Goal: Complete application form

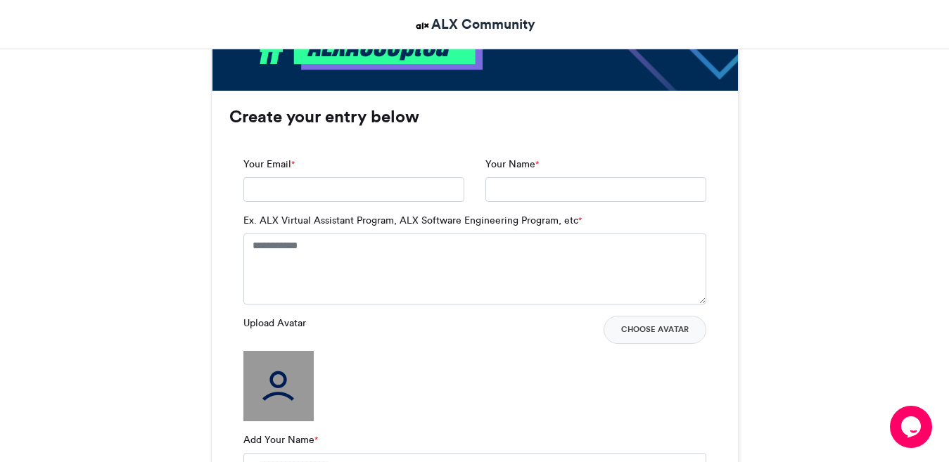
scroll to position [884, 0]
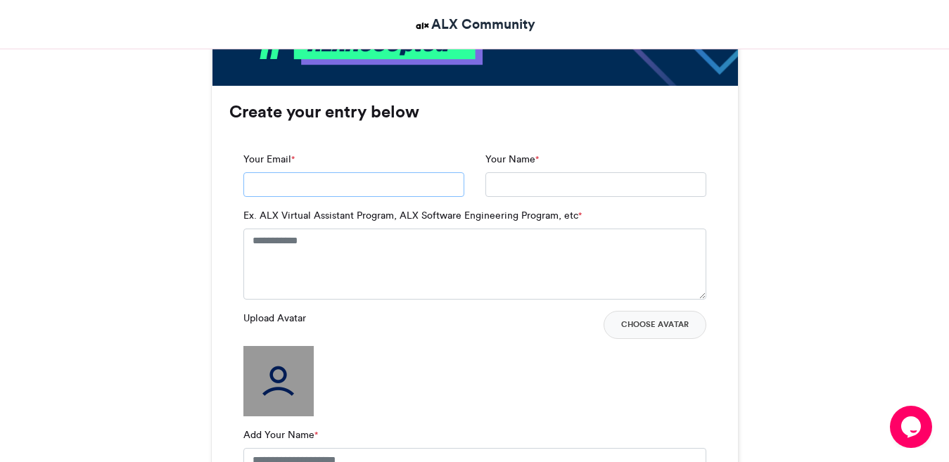
click at [323, 185] on input "Your Email *" at bounding box center [353, 184] width 221 height 25
type input "**********"
click at [500, 185] on input "Your Name *" at bounding box center [596, 184] width 221 height 25
type input "**********"
click at [331, 245] on textarea "Ex. ALX Virtual Assistant Program, ALX Software Engineering Program, etc *" at bounding box center [474, 264] width 463 height 70
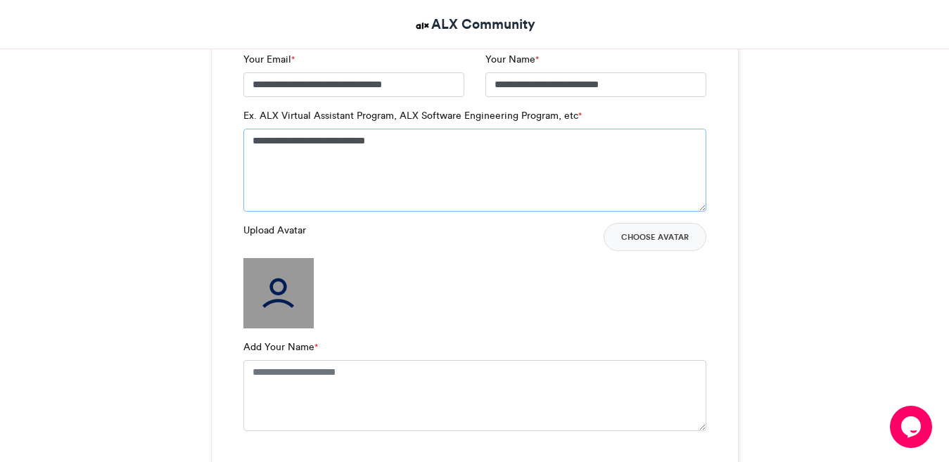
scroll to position [1002, 0]
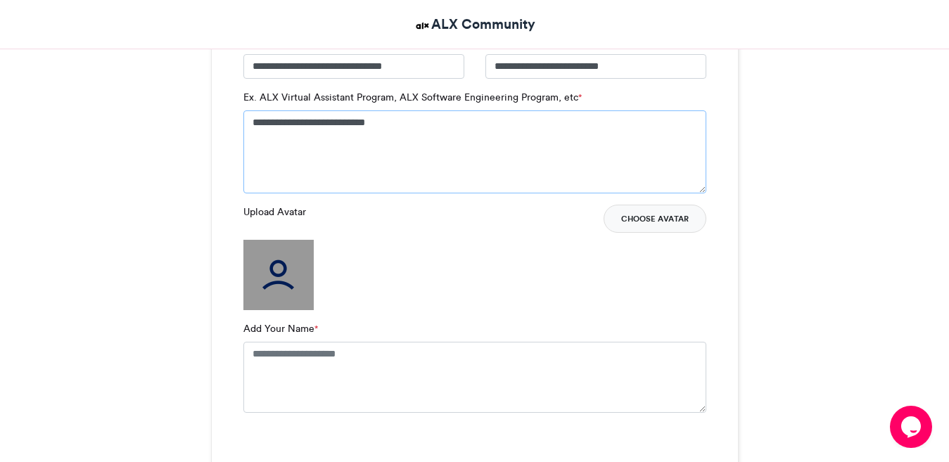
type textarea "**********"
click at [647, 217] on button "Choose Avatar" at bounding box center [655, 219] width 103 height 28
click at [654, 213] on button "Choose Avatar" at bounding box center [655, 219] width 103 height 28
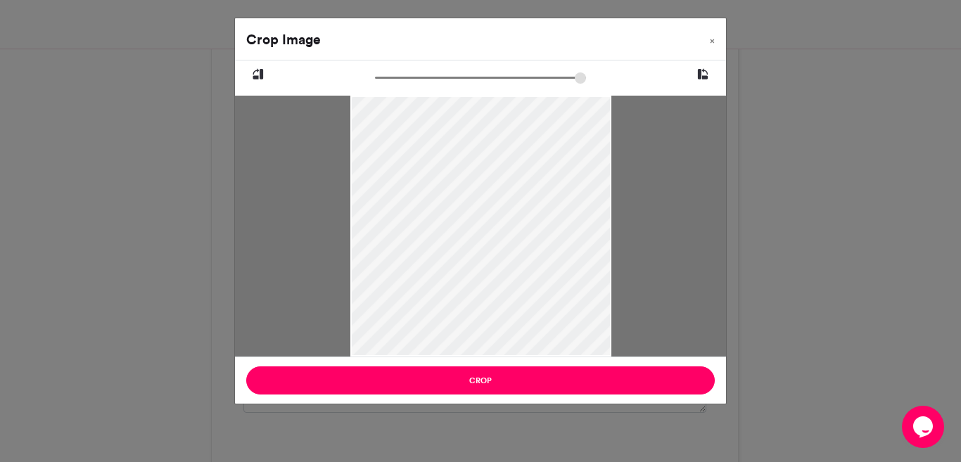
drag, startPoint x: 502, startPoint y: 253, endPoint x: 510, endPoint y: 186, distance: 68.1
click at [510, 186] on div at bounding box center [480, 178] width 261 height 459
drag, startPoint x: 508, startPoint y: 163, endPoint x: 508, endPoint y: 69, distance: 93.6
click at [508, 69] on div at bounding box center [480, 209] width 491 height 296
drag, startPoint x: 500, startPoint y: 261, endPoint x: 509, endPoint y: 172, distance: 89.1
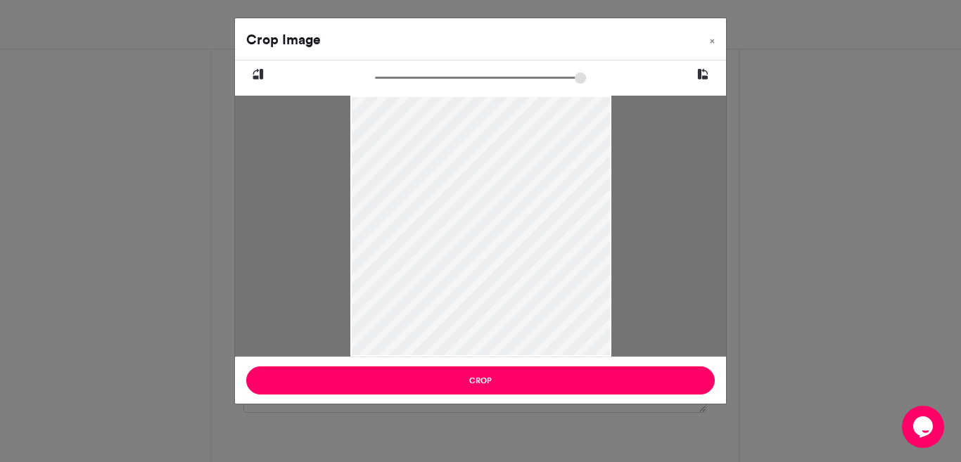
click at [509, 172] on div at bounding box center [480, 127] width 261 height 459
drag, startPoint x: 509, startPoint y: 172, endPoint x: 508, endPoint y: 225, distance: 52.8
click at [508, 225] on div at bounding box center [480, 180] width 261 height 459
drag, startPoint x: 499, startPoint y: 211, endPoint x: 497, endPoint y: 267, distance: 55.6
click at [497, 267] on div at bounding box center [480, 230] width 261 height 459
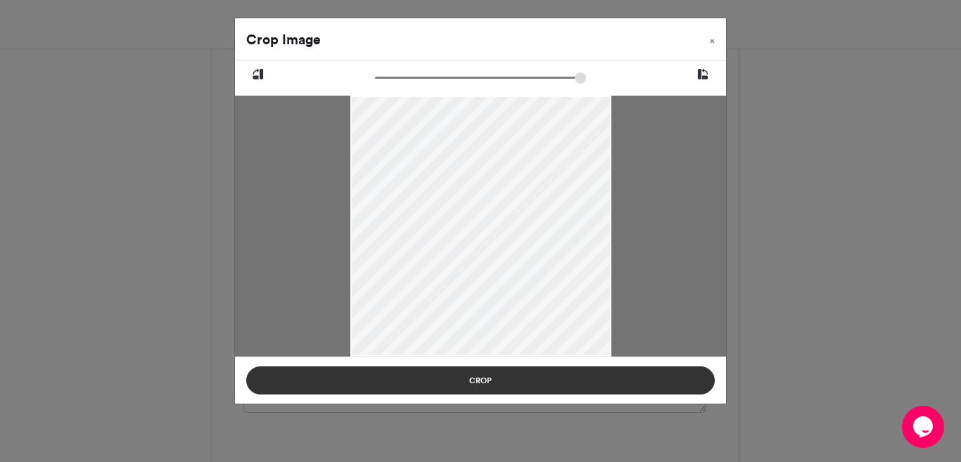
click at [491, 379] on button "Crop" at bounding box center [480, 381] width 469 height 28
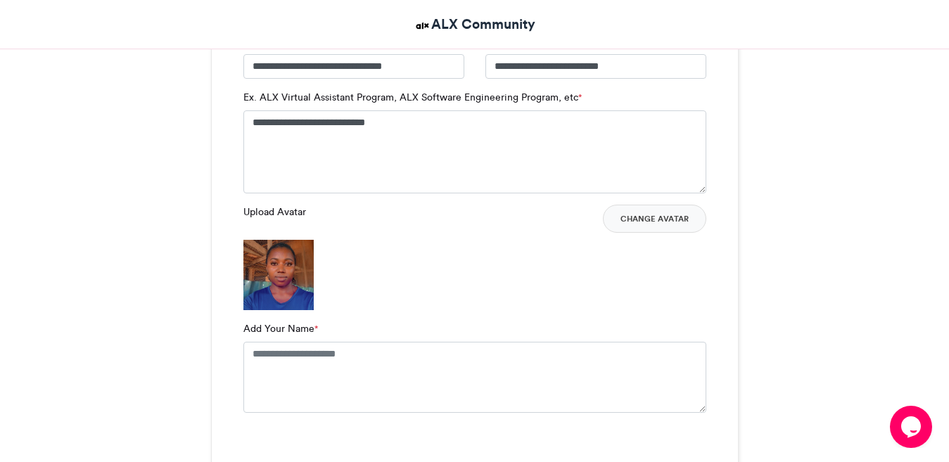
click at [256, 210] on label "Upload Avatar" at bounding box center [274, 212] width 63 height 15
click at [265, 326] on label "Add Your Name *" at bounding box center [280, 329] width 75 height 15
click at [265, 342] on textarea "Add Your Name *" at bounding box center [474, 377] width 463 height 70
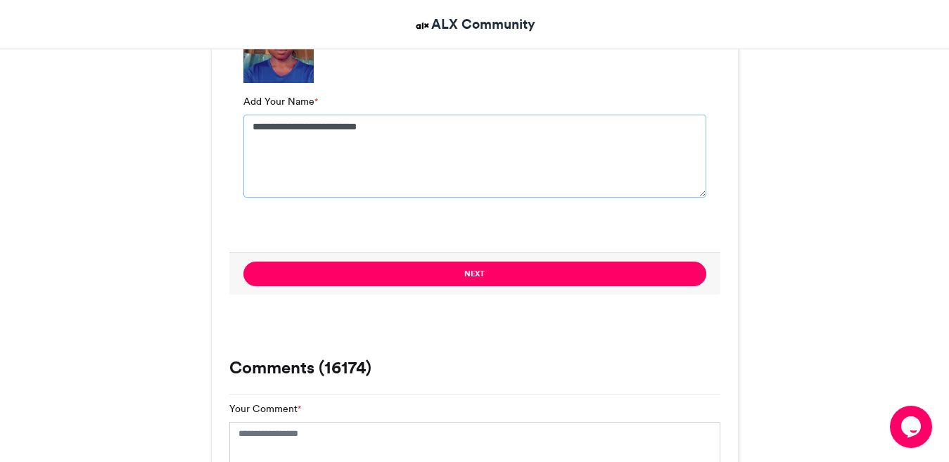
scroll to position [1234, 0]
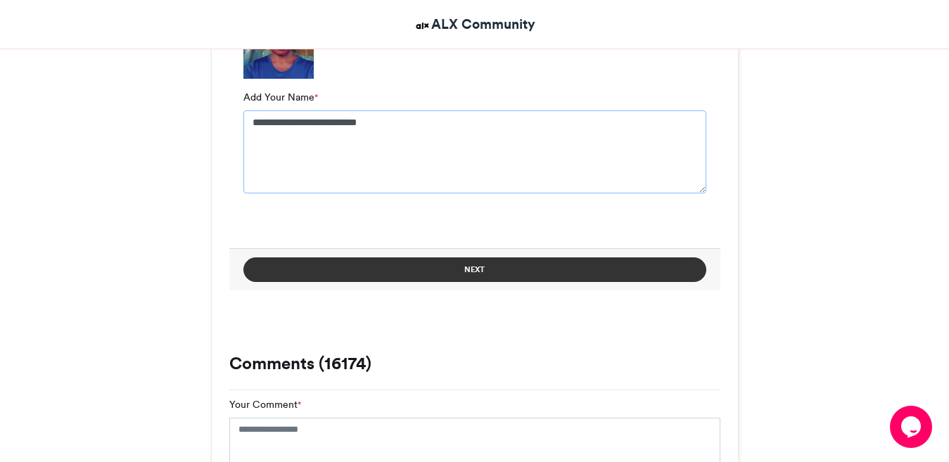
type textarea "**********"
click at [464, 270] on button "Next" at bounding box center [474, 270] width 463 height 25
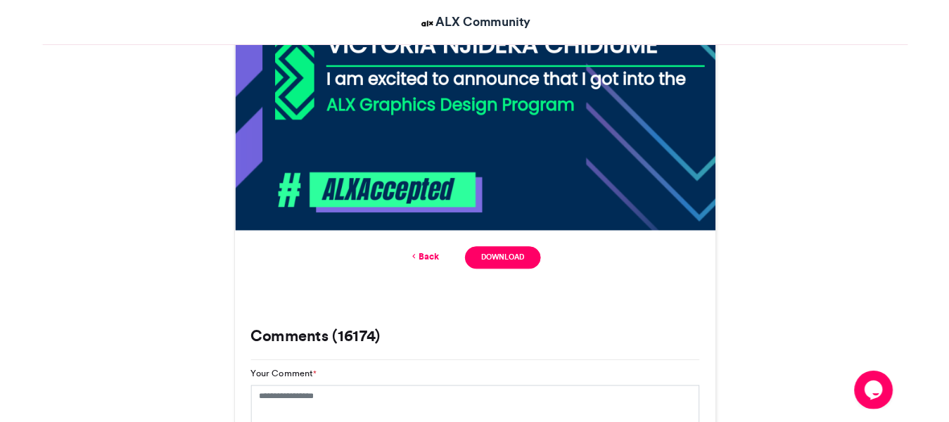
scroll to position [725, 0]
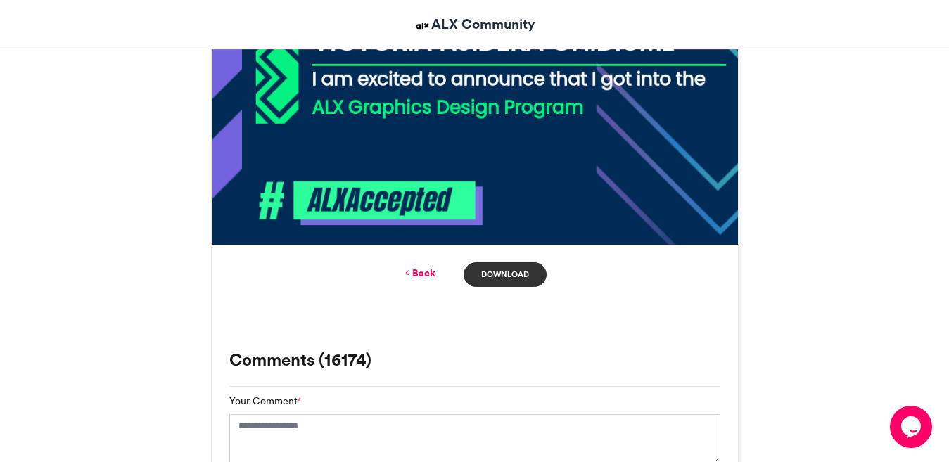
click at [490, 280] on link "Download" at bounding box center [505, 274] width 82 height 25
